Goal: Task Accomplishment & Management: Manage account settings

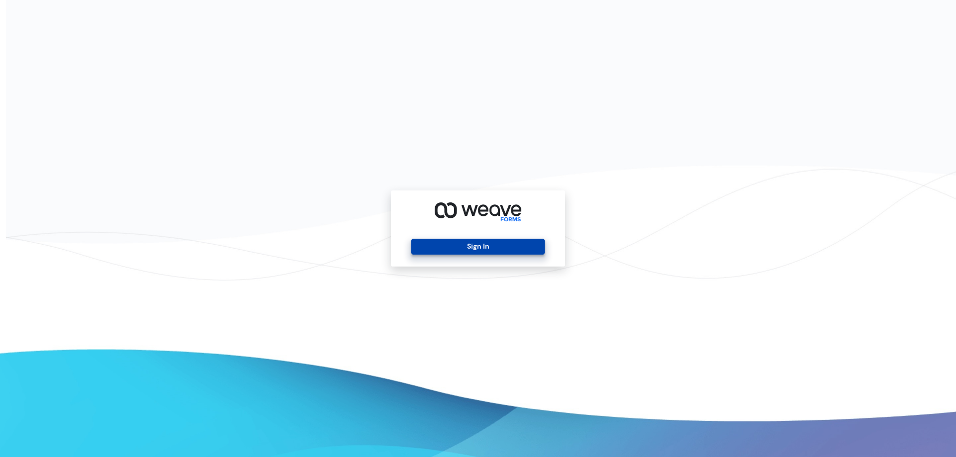
click at [474, 239] on button "Sign In" at bounding box center [477, 247] width 133 height 16
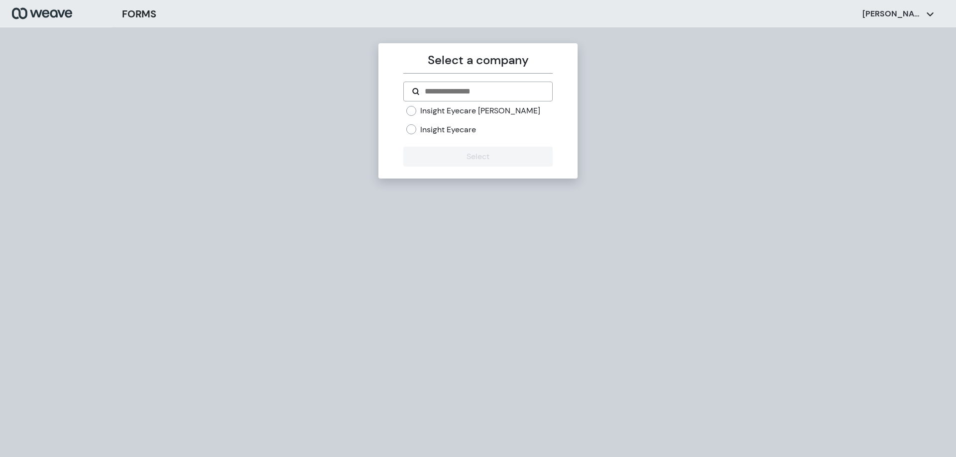
click at [480, 114] on label "Insight Eyecare [PERSON_NAME]" at bounding box center [480, 111] width 120 height 11
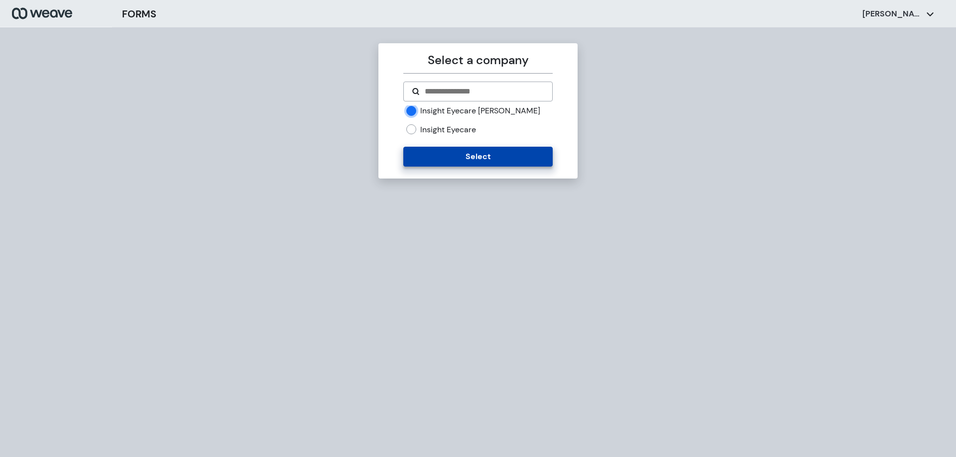
click at [481, 150] on button "Select" at bounding box center [477, 157] width 149 height 20
